Goal: Obtain resource: Download file/media

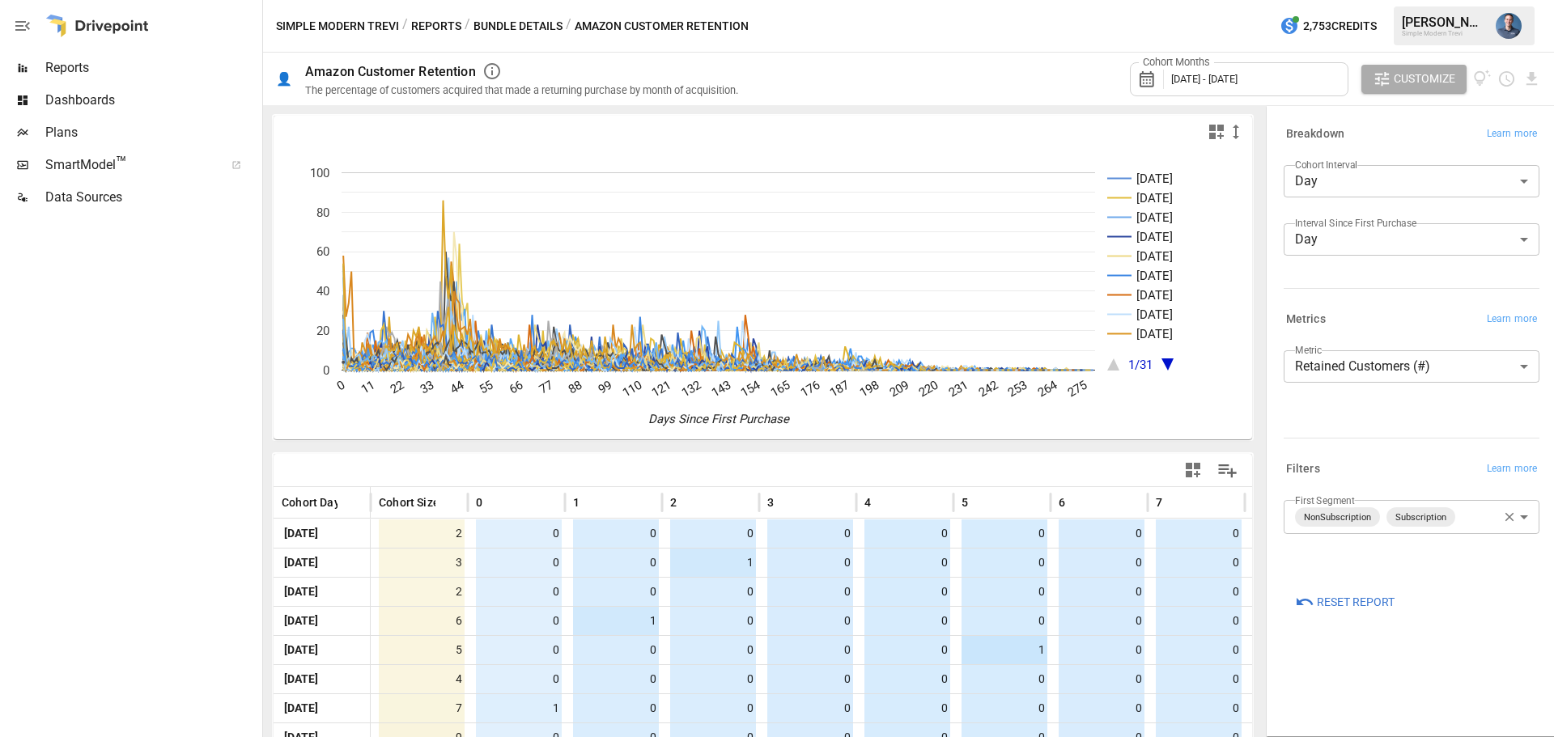
click at [1385, 0] on body "Reports Dashboards Plans SmartModel ™ Data Sources Simple Modern Trevi / Report…" at bounding box center [777, 0] width 1554 height 0
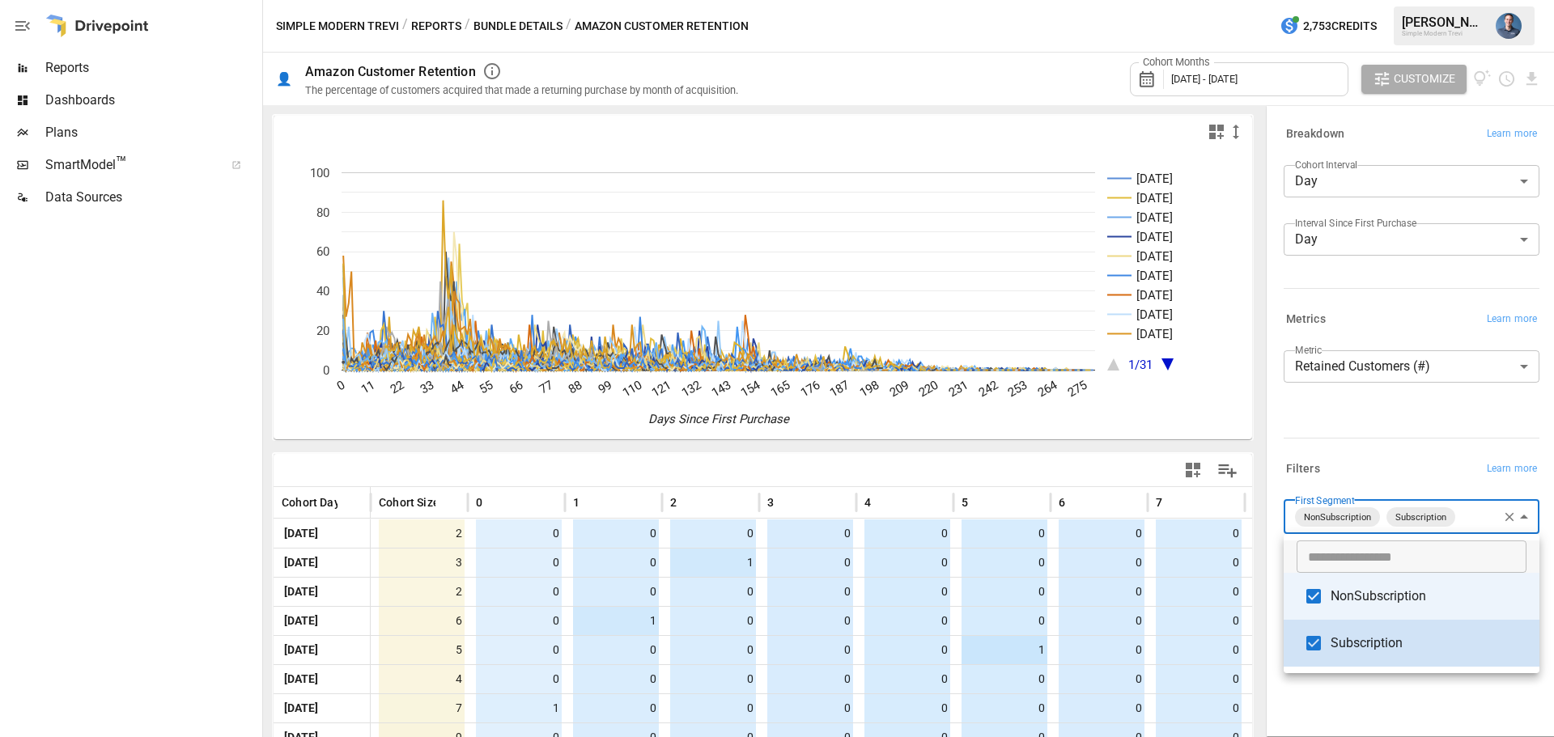
click at [1363, 647] on span "Subscription" at bounding box center [1428, 643] width 196 height 19
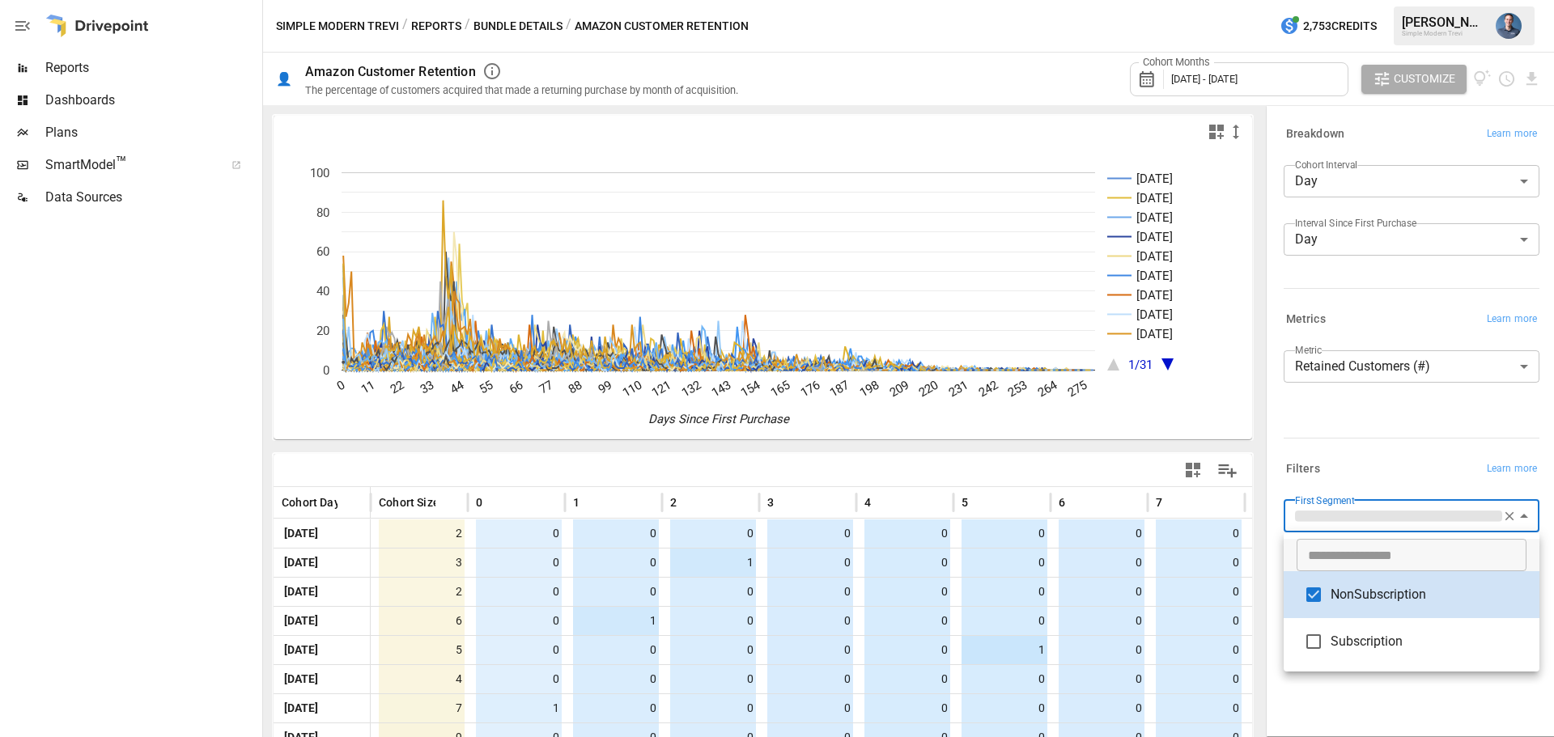
type input "**********"
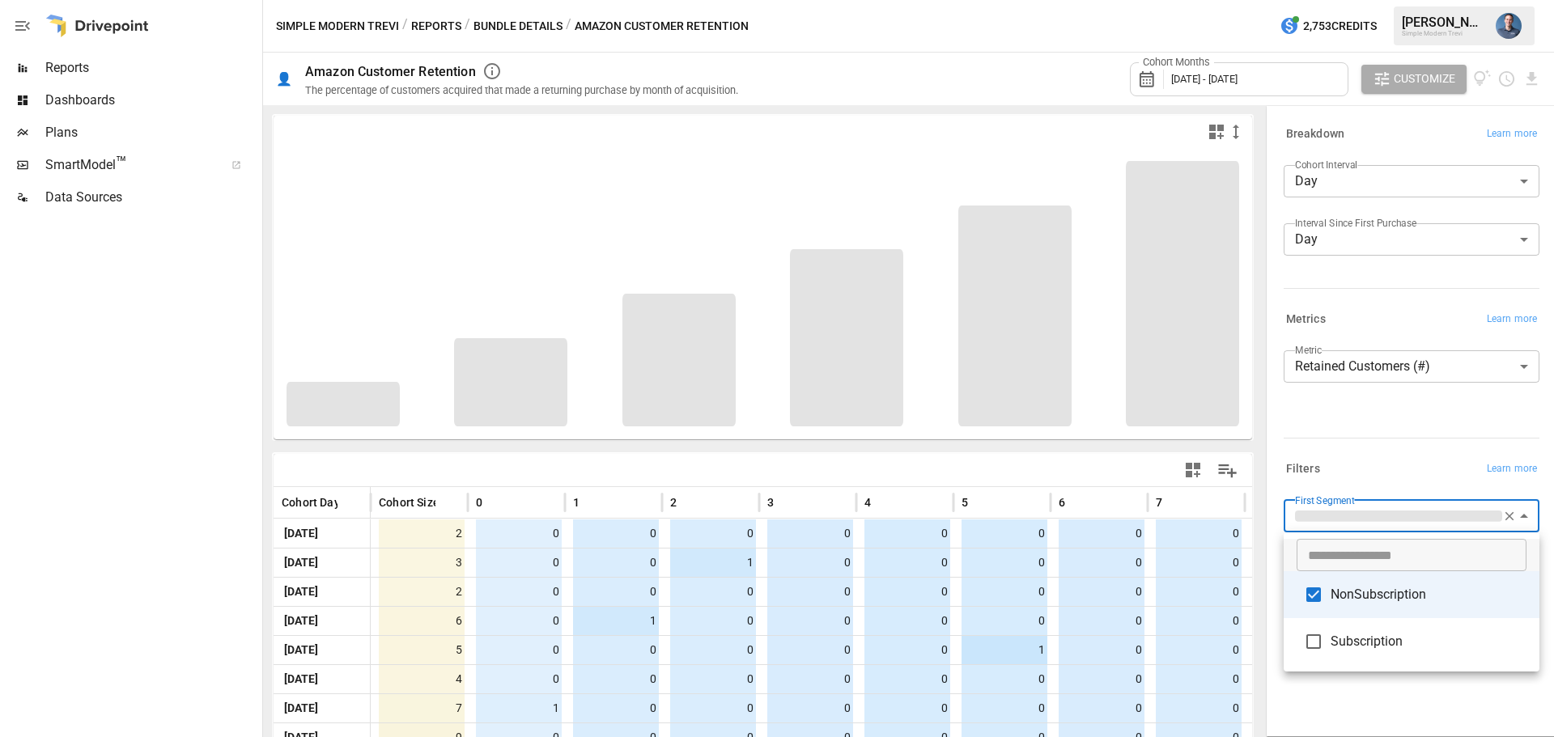
click at [1544, 87] on div at bounding box center [777, 368] width 1554 height 737
click at [1516, 98] on div at bounding box center [777, 368] width 1554 height 737
click at [1407, 130] on div at bounding box center [777, 368] width 1554 height 737
click at [1374, 511] on div at bounding box center [777, 368] width 1554 height 737
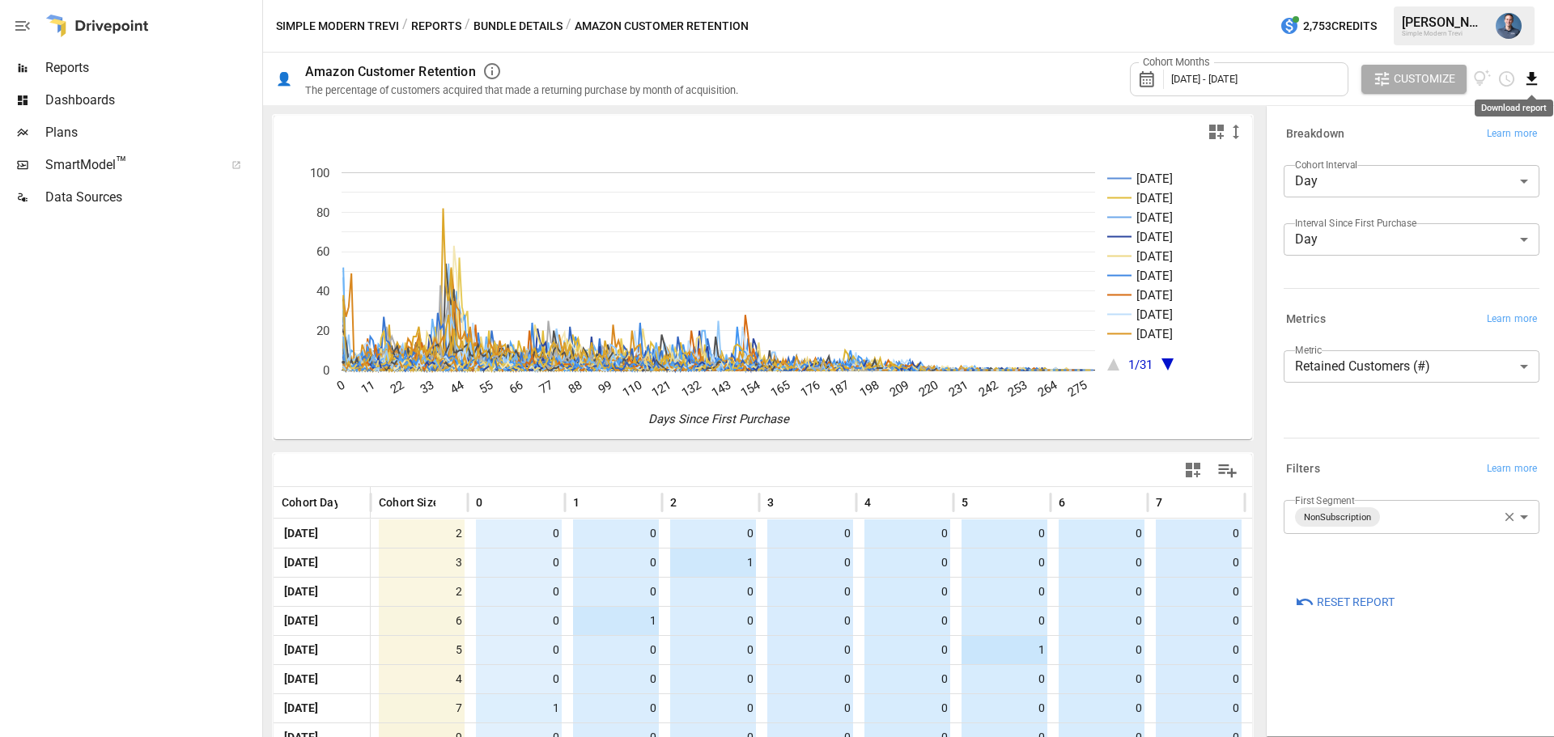
click at [1535, 78] on icon "Download report" at bounding box center [1531, 79] width 19 height 19
click at [1530, 82] on div at bounding box center [777, 368] width 1554 height 737
click at [1530, 78] on icon "Download report" at bounding box center [1531, 78] width 11 height 13
click at [1493, 138] on li "Download as CSV" at bounding box center [1477, 143] width 129 height 32
click at [1528, 76] on icon "Download report" at bounding box center [1531, 79] width 19 height 19
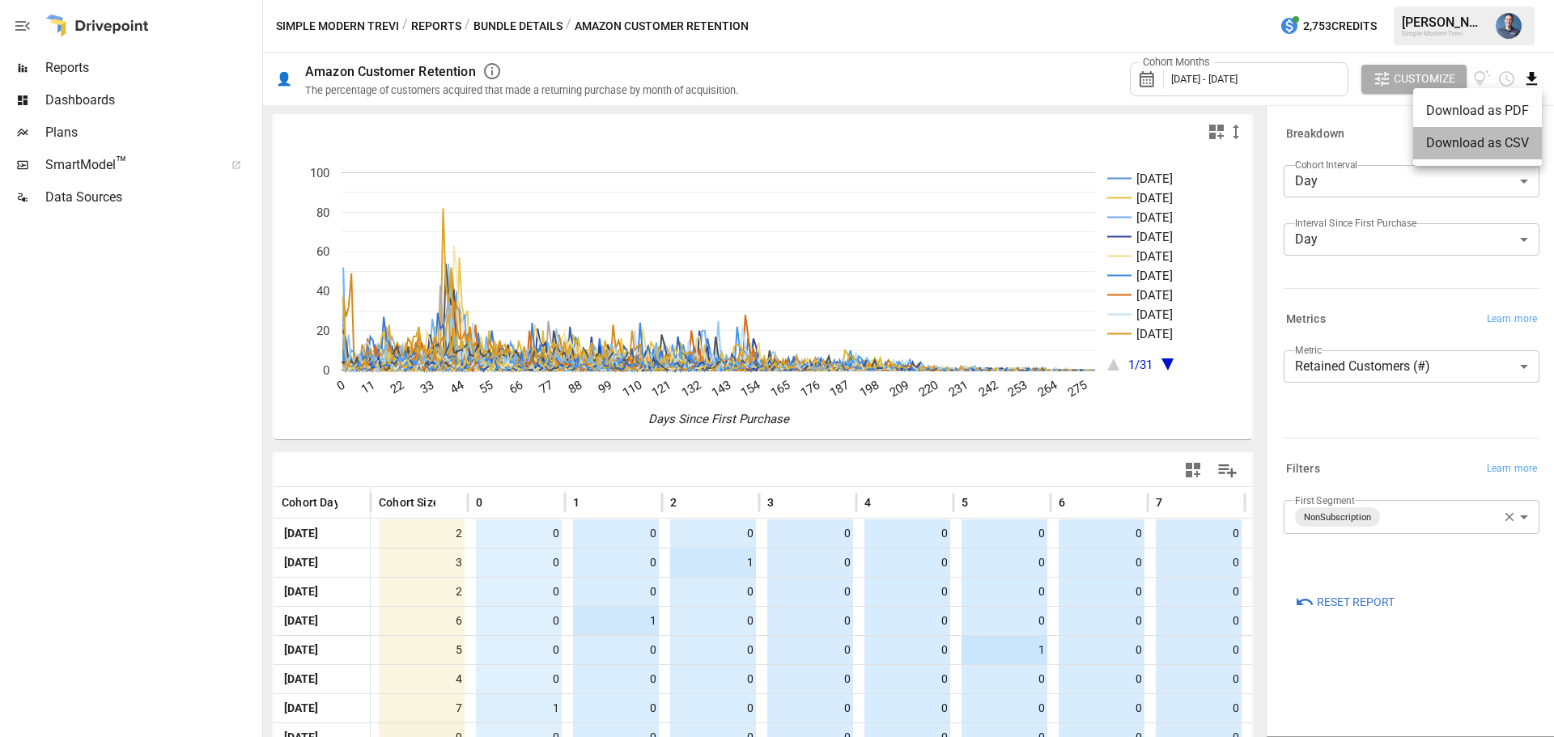
click at [1456, 146] on li "Download as CSV" at bounding box center [1477, 143] width 129 height 32
click at [1418, 0] on body "Reports Dashboards Plans SmartModel ™ Data Sources Simple Modern Trevi / Report…" at bounding box center [777, 0] width 1554 height 0
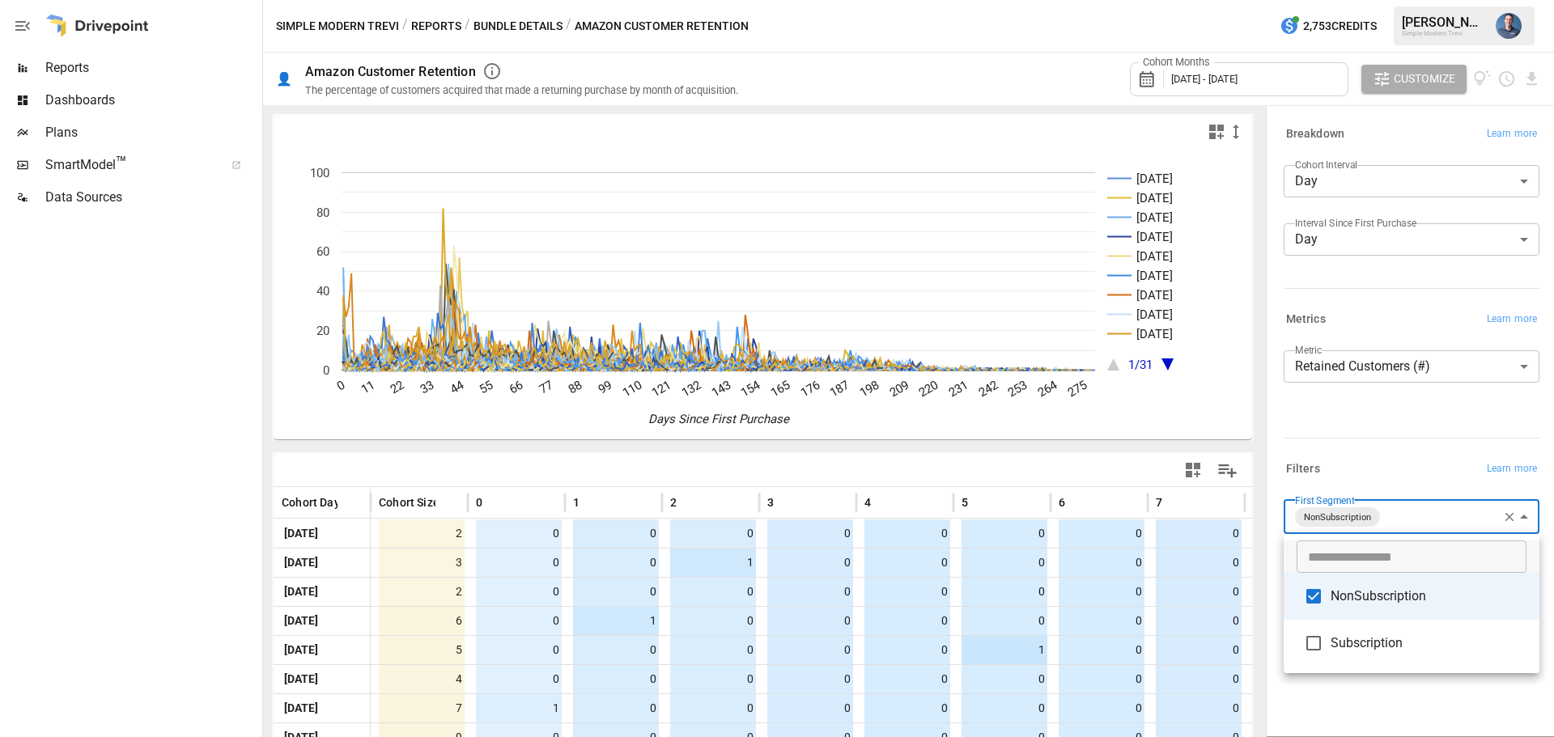
click at [1354, 584] on li "NonSubscription" at bounding box center [1412, 596] width 256 height 47
click at [1373, 665] on ul "​ NonSubscription Subscription" at bounding box center [1412, 603] width 256 height 139
click at [1373, 600] on span "NonSubscription" at bounding box center [1428, 596] width 196 height 19
click at [1368, 592] on span "NonSubscription" at bounding box center [1428, 594] width 196 height 19
click at [1361, 646] on span "Subscription" at bounding box center [1428, 641] width 196 height 19
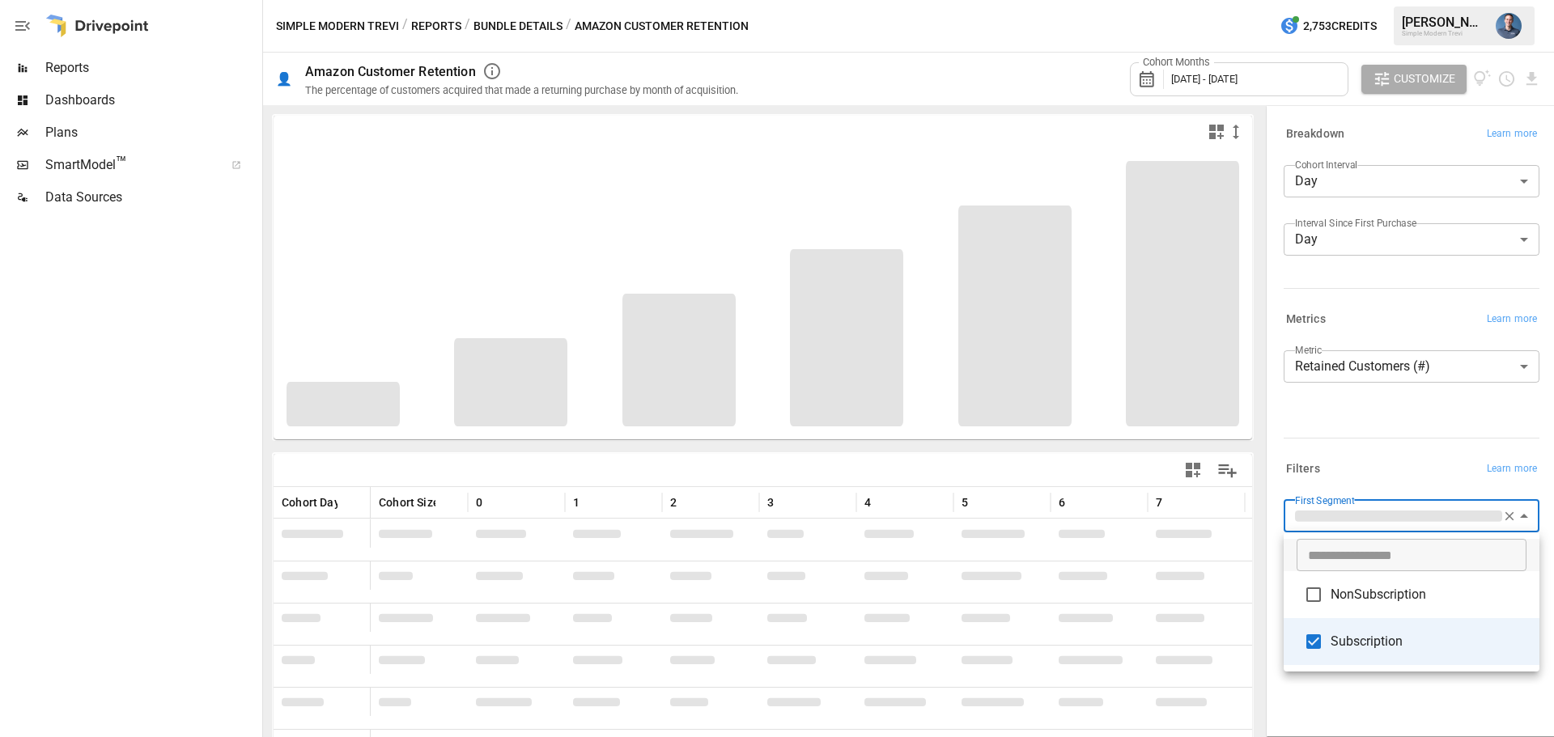
type input "**********"
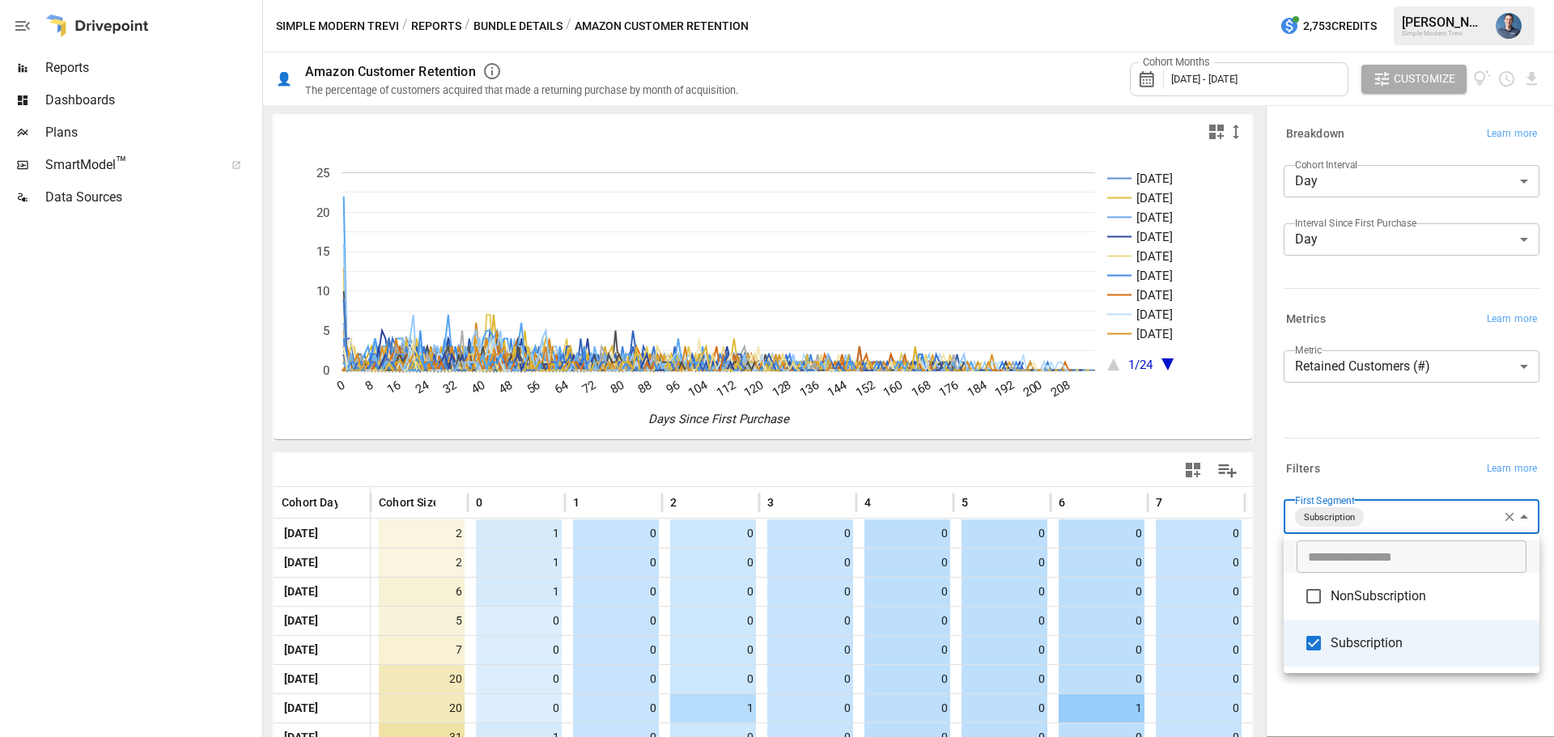
click at [1538, 78] on div at bounding box center [777, 368] width 1554 height 737
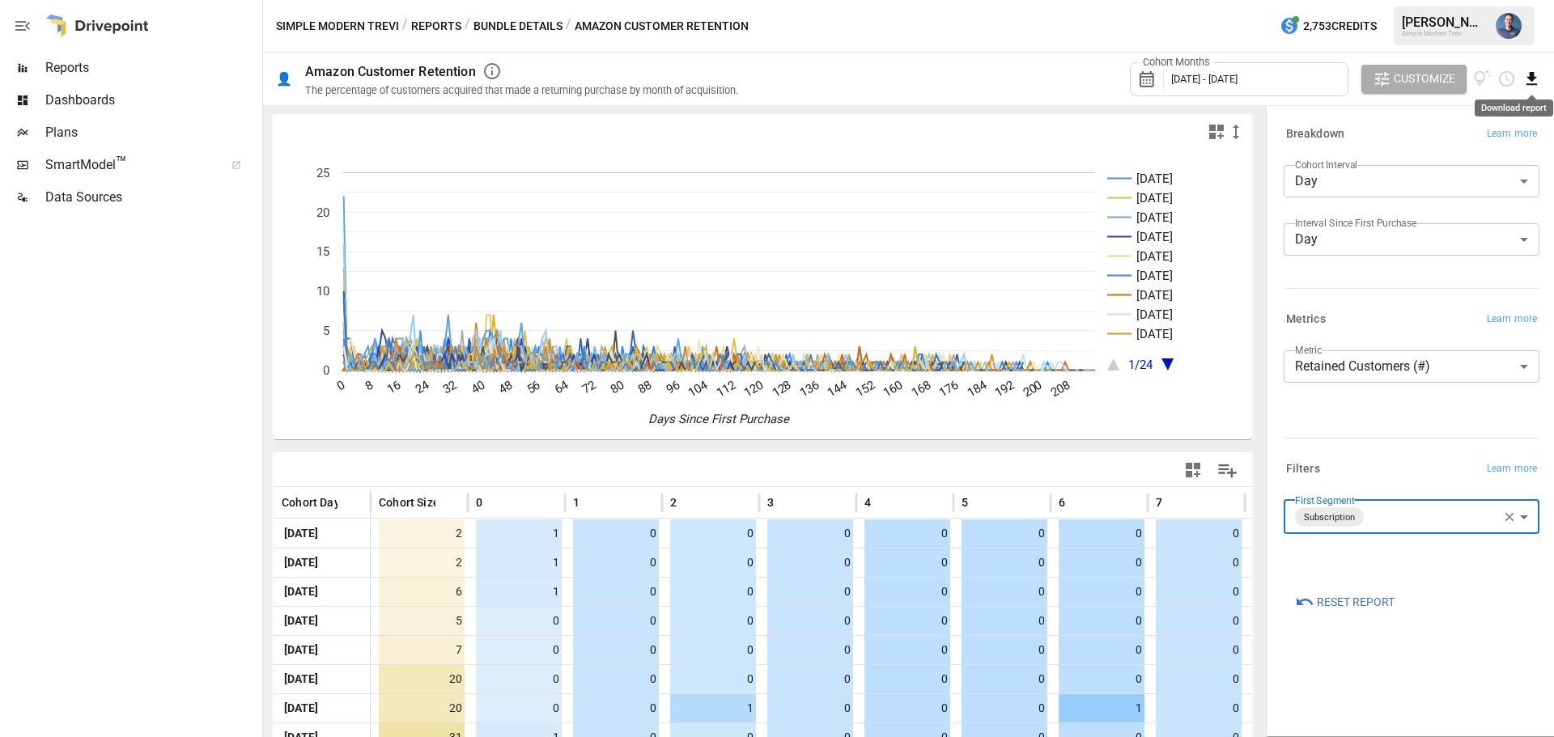
click at [1533, 78] on icon "Download report" at bounding box center [1531, 78] width 11 height 13
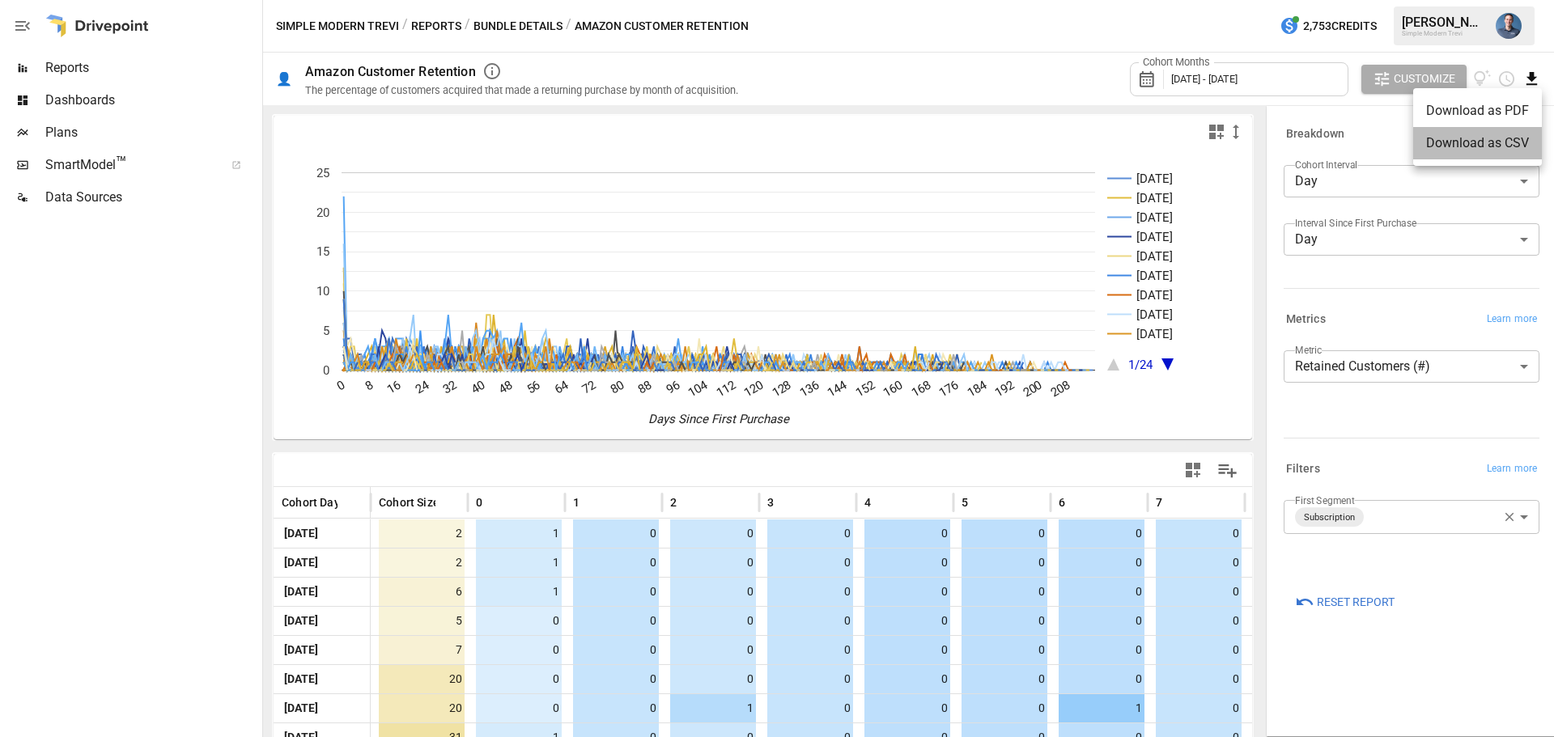
click at [1491, 137] on li "Download as CSV" at bounding box center [1477, 143] width 129 height 32
click at [1407, 0] on body "Reports Dashboards Plans SmartModel ™ Data Sources Simple Modern Trevi / Report…" at bounding box center [777, 0] width 1554 height 0
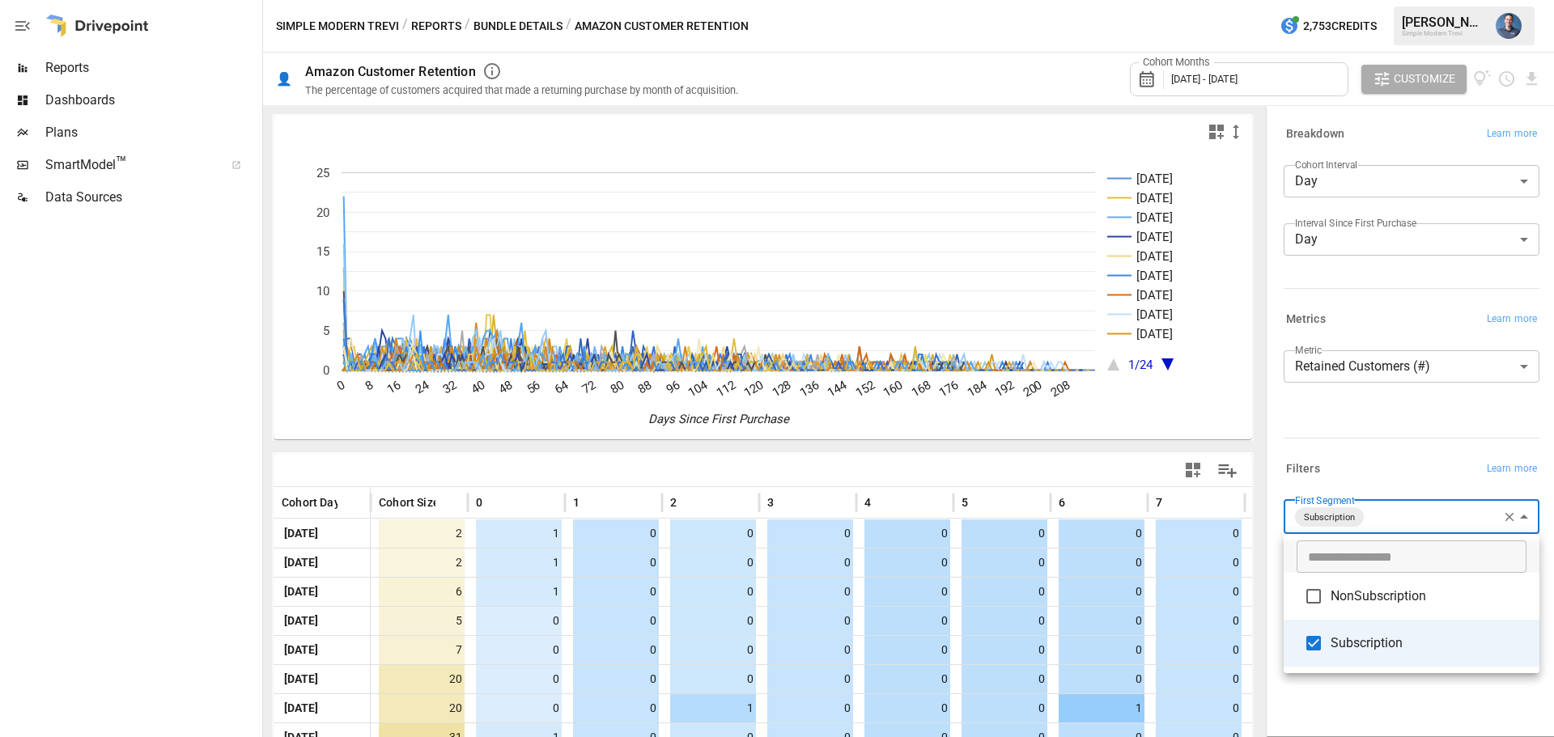
click at [1444, 704] on div at bounding box center [777, 368] width 1554 height 737
